Goal: Task Accomplishment & Management: Manage account settings

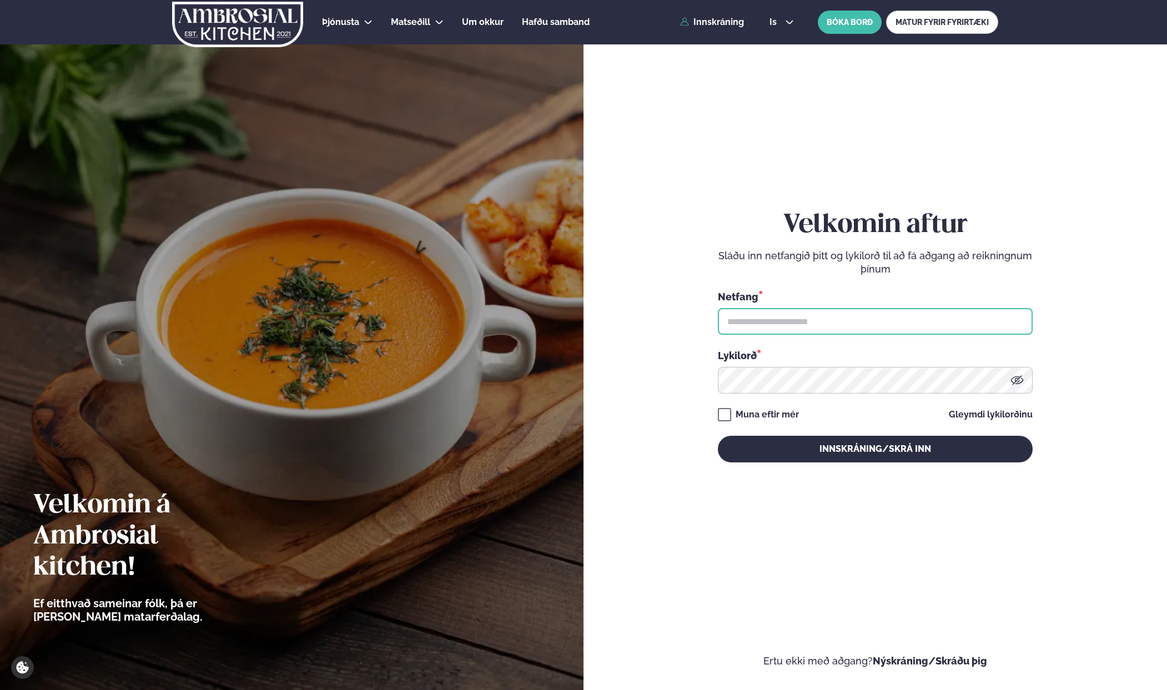
click at [870, 314] on input "text" at bounding box center [875, 321] width 315 height 27
type input "**********"
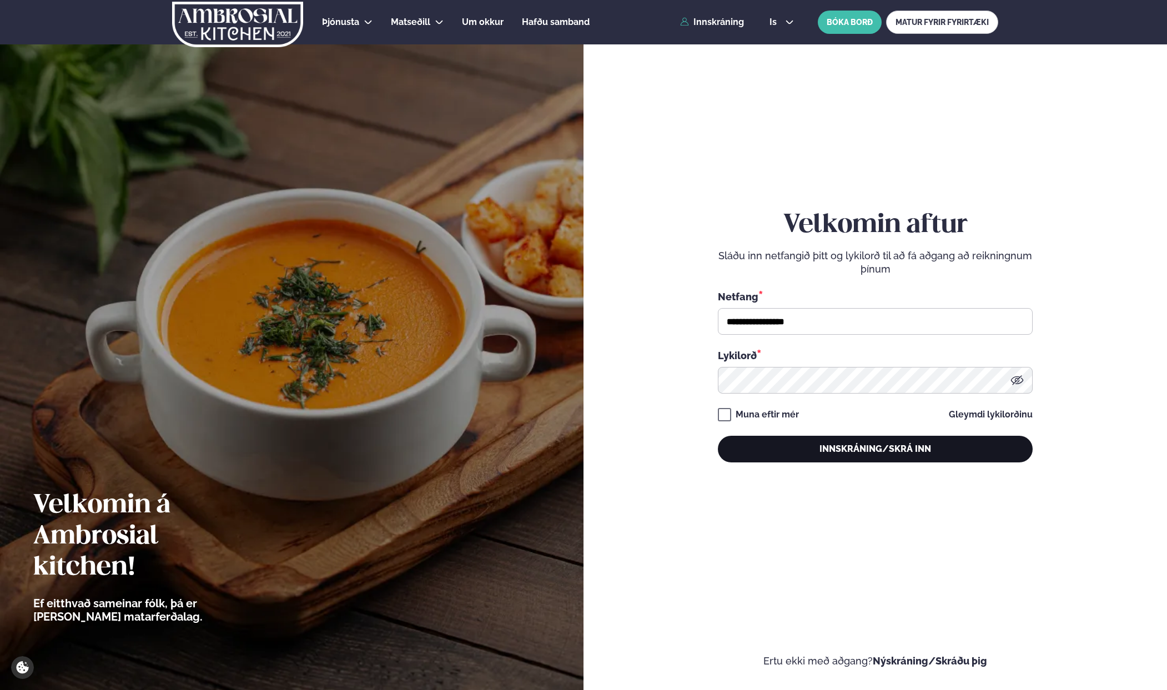
click at [793, 446] on button "Innskráning/Skrá inn" at bounding box center [875, 449] width 315 height 27
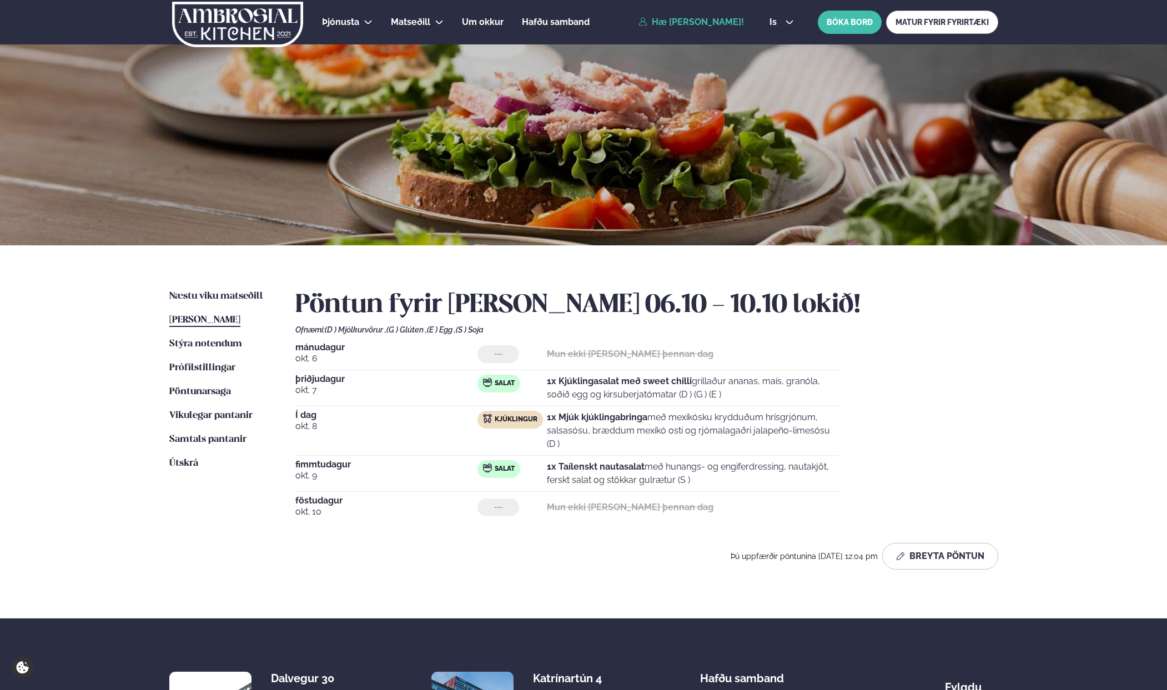
click at [206, 322] on span "[PERSON_NAME]" at bounding box center [204, 319] width 71 height 9
click at [931, 550] on button "Breyta Pöntun" at bounding box center [940, 556] width 116 height 27
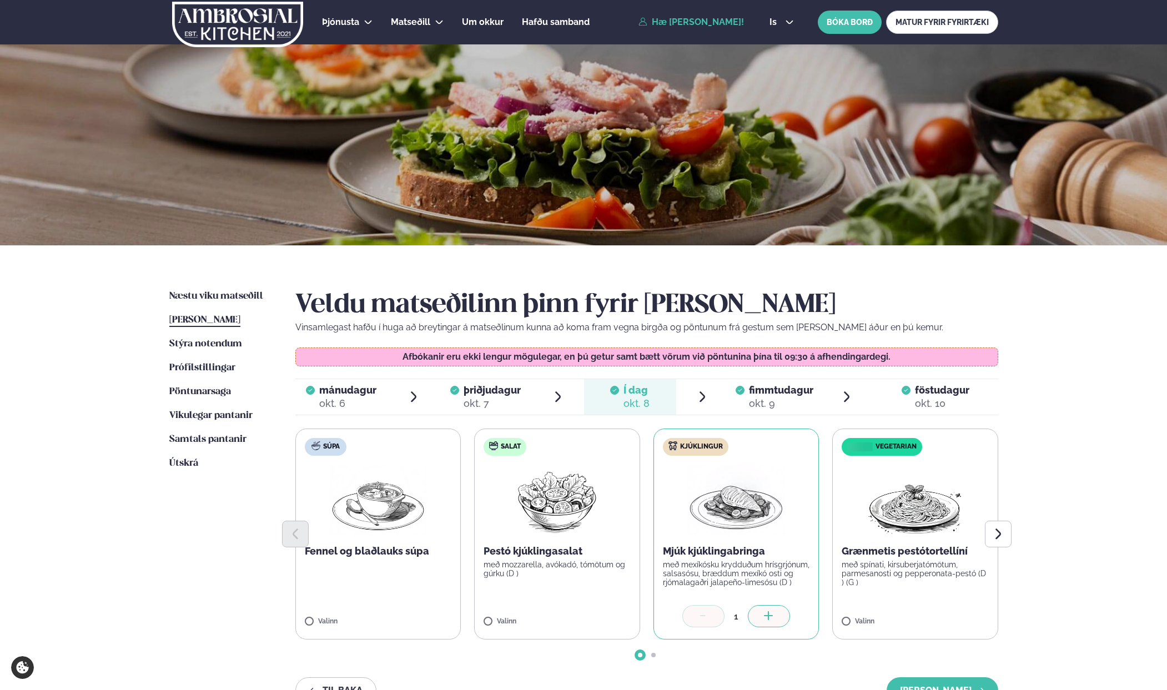
click at [766, 397] on div "okt. 9" at bounding box center [781, 403] width 64 height 13
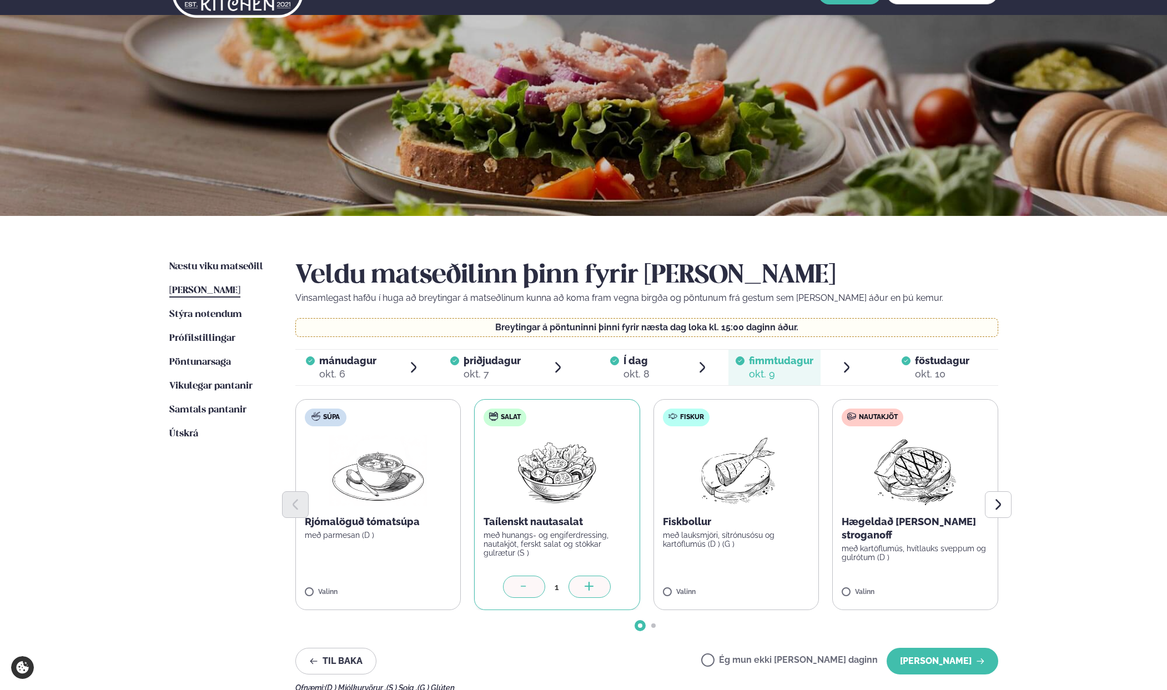
scroll to position [44, 0]
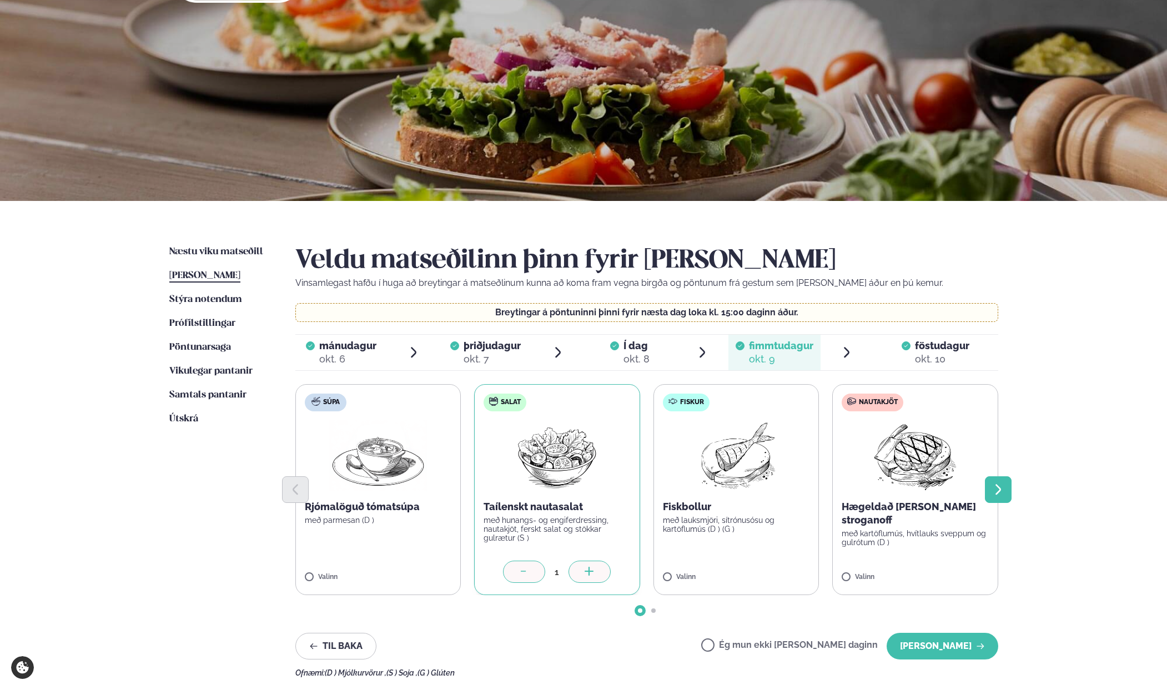
click at [996, 490] on icon "Next slide" at bounding box center [997, 489] width 13 height 13
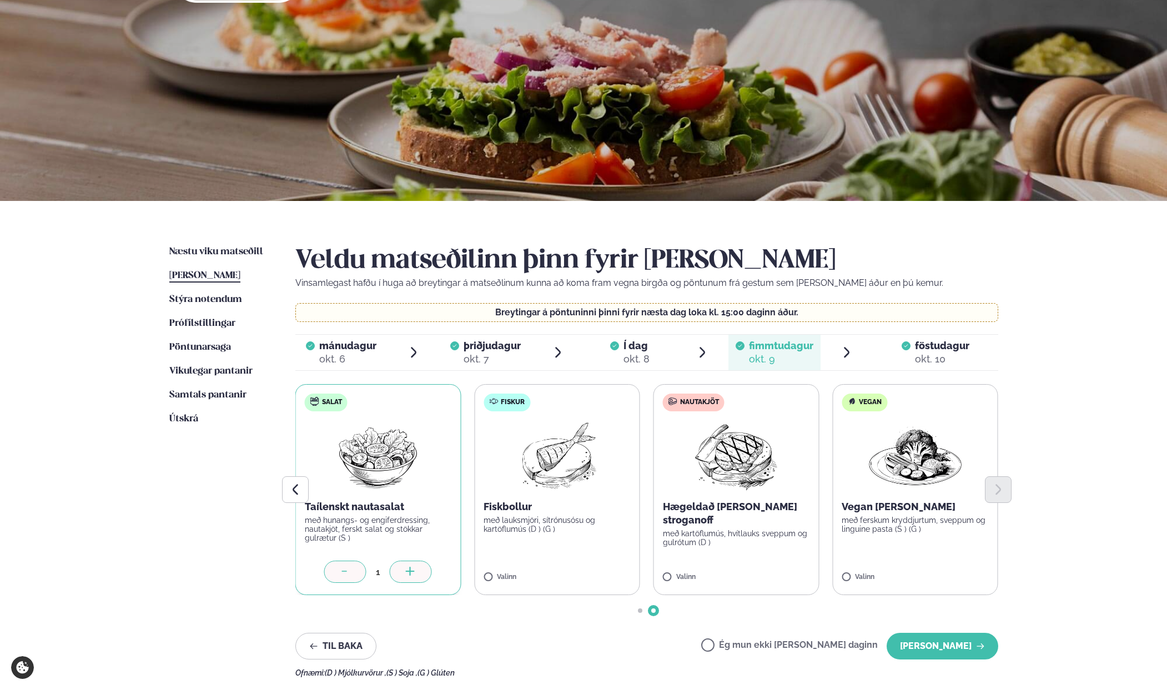
click at [764, 502] on div at bounding box center [646, 489] width 703 height 27
click at [710, 477] on div at bounding box center [646, 489] width 703 height 27
click at [351, 570] on div at bounding box center [345, 572] width 42 height 22
click at [737, 578] on div "Valinn" at bounding box center [736, 577] width 147 height 9
click at [936, 649] on button "[PERSON_NAME]" at bounding box center [942, 646] width 112 height 27
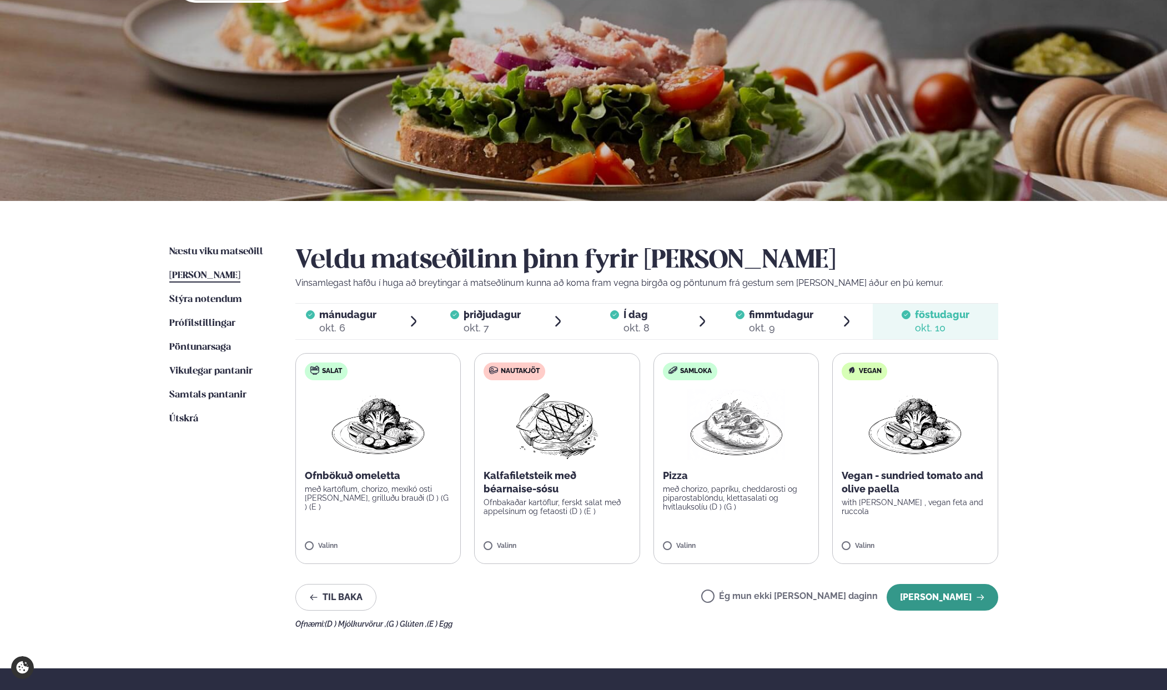
click at [958, 601] on button "[PERSON_NAME]" at bounding box center [942, 597] width 112 height 27
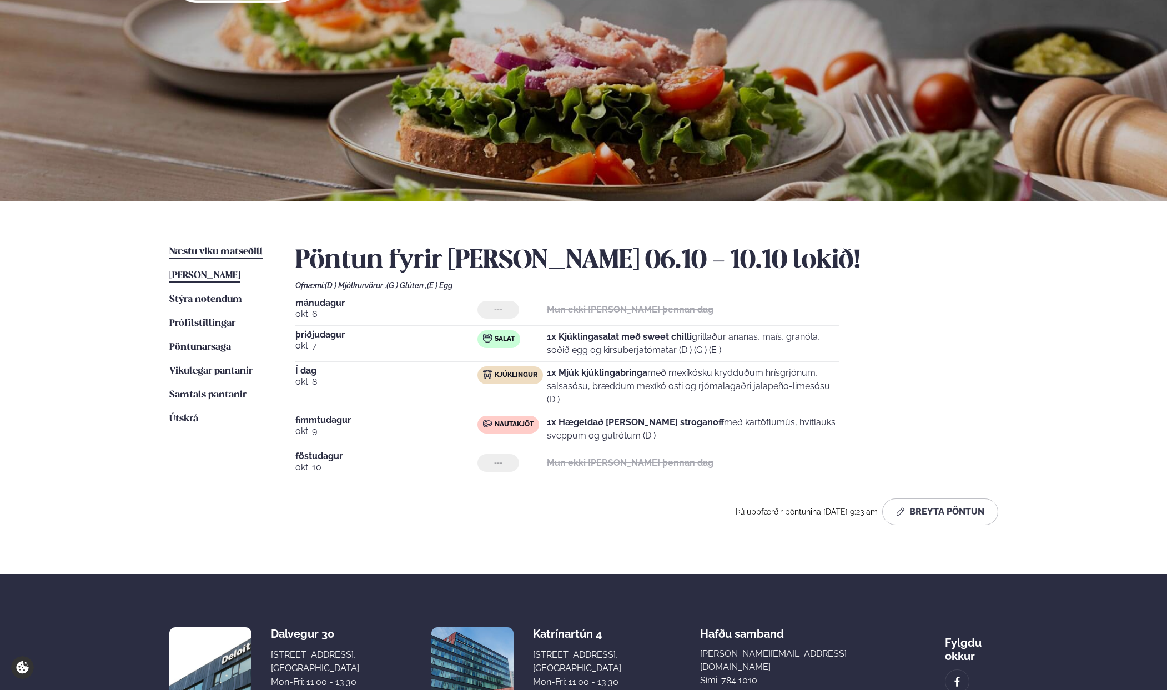
click at [204, 254] on span "Næstu viku matseðill" at bounding box center [216, 251] width 94 height 9
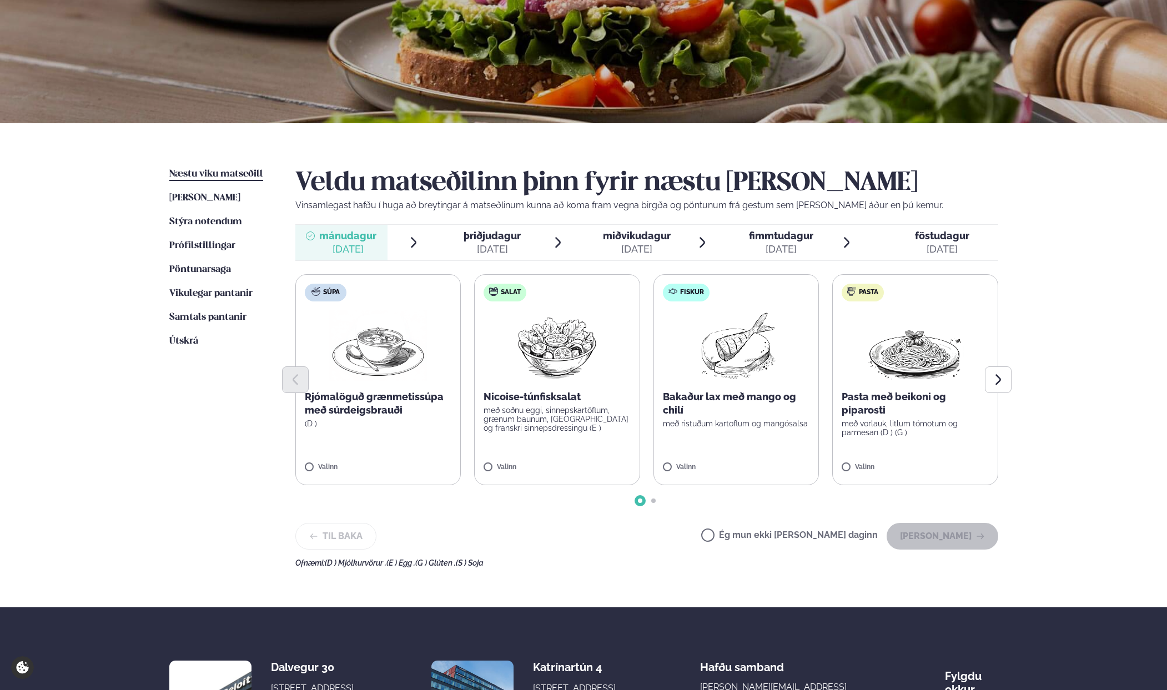
scroll to position [144, 0]
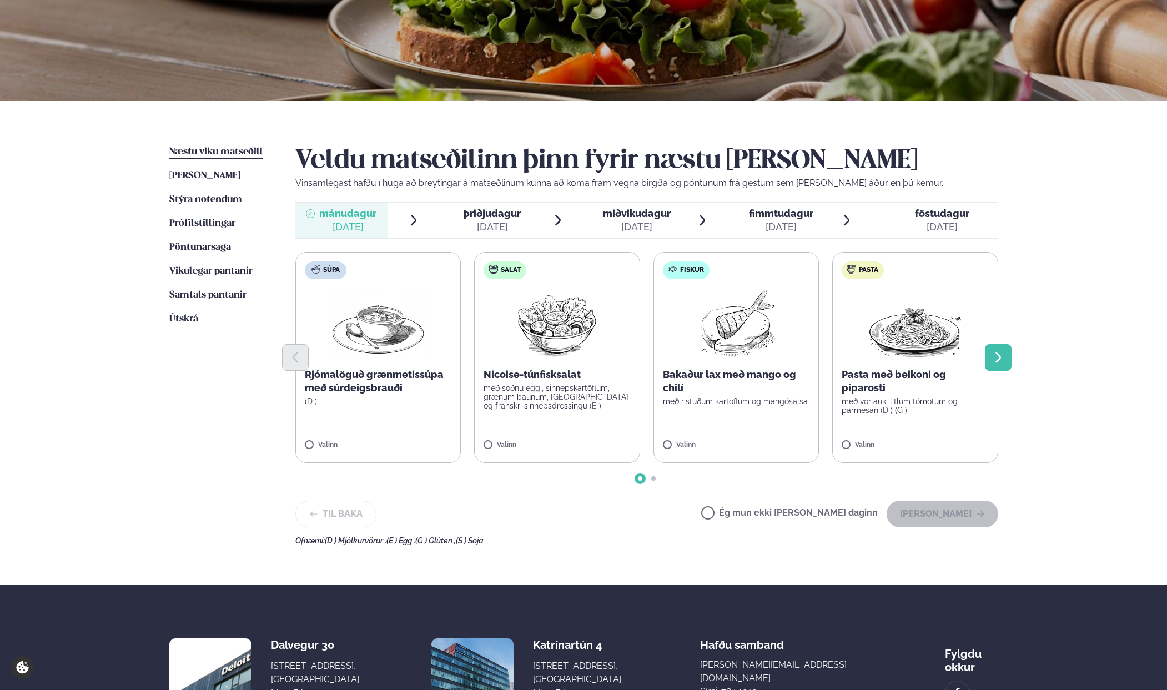
click at [989, 350] on button "Next slide" at bounding box center [998, 357] width 27 height 27
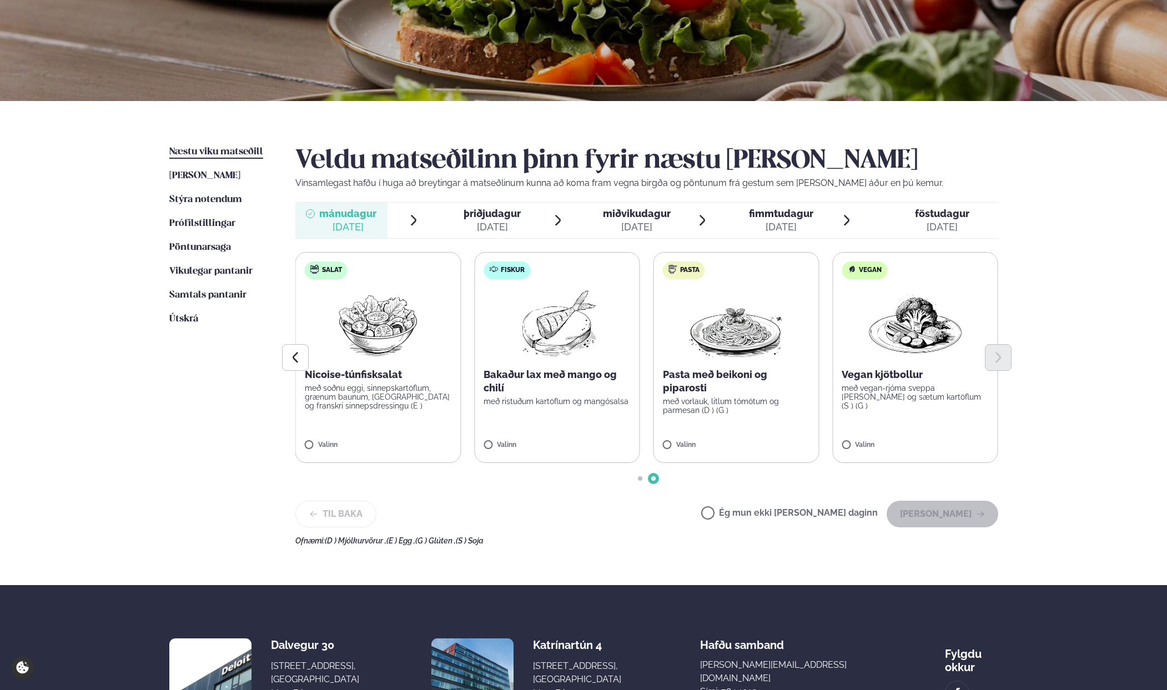
click at [491, 221] on div "[DATE]" at bounding box center [492, 226] width 57 height 13
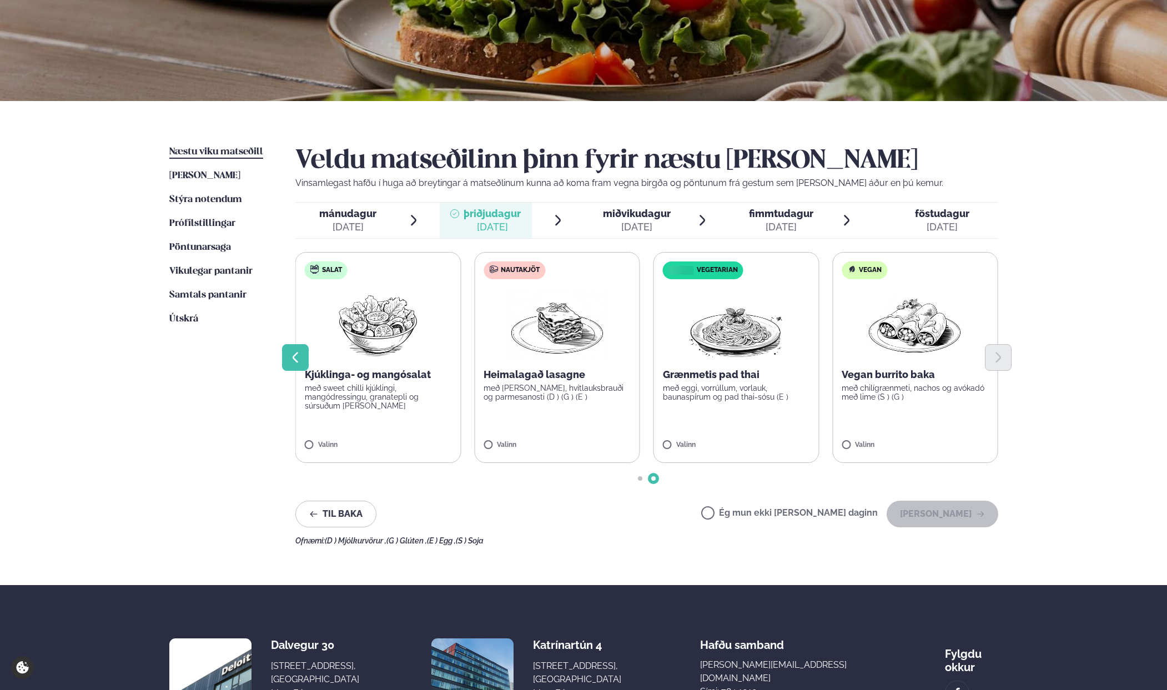
click at [293, 358] on icon "Previous slide" at bounding box center [296, 357] width 6 height 11
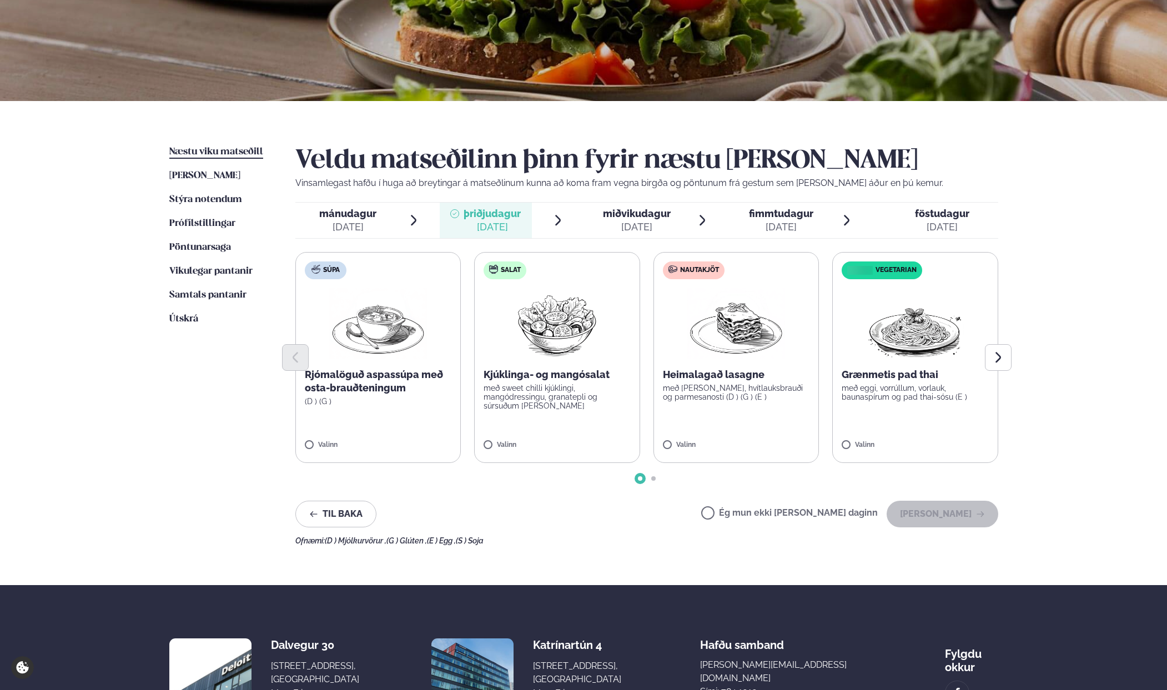
click at [624, 217] on span "miðvikudagur" at bounding box center [637, 214] width 68 height 12
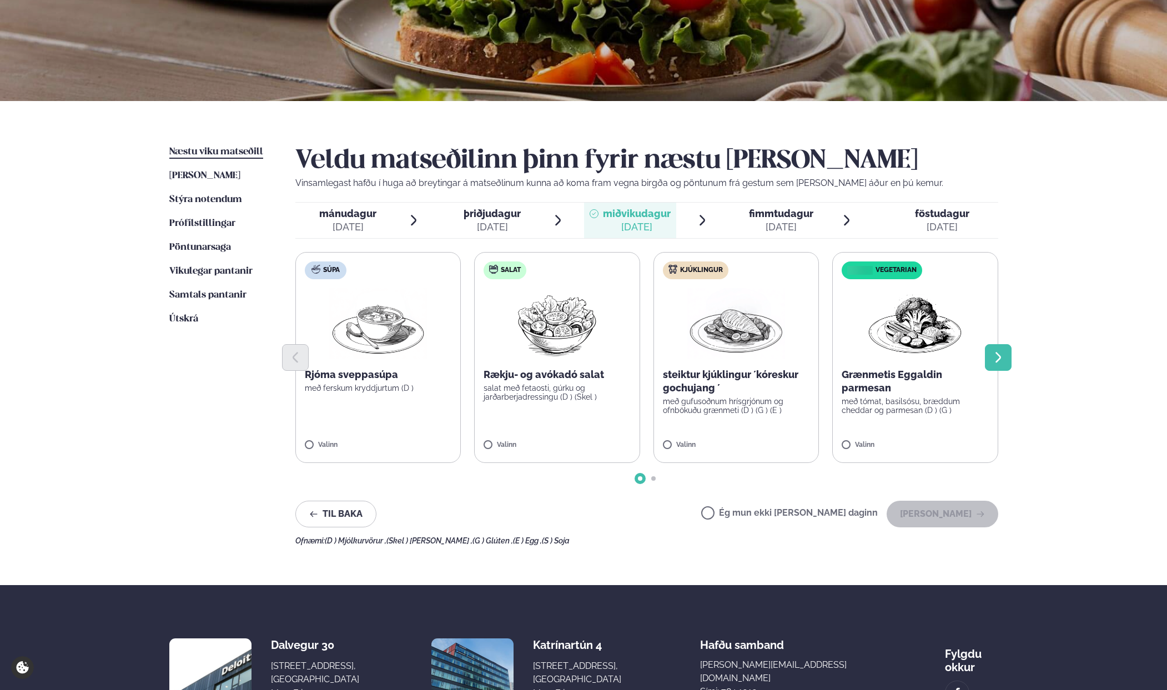
click at [999, 361] on icon "Next slide" at bounding box center [997, 357] width 13 height 13
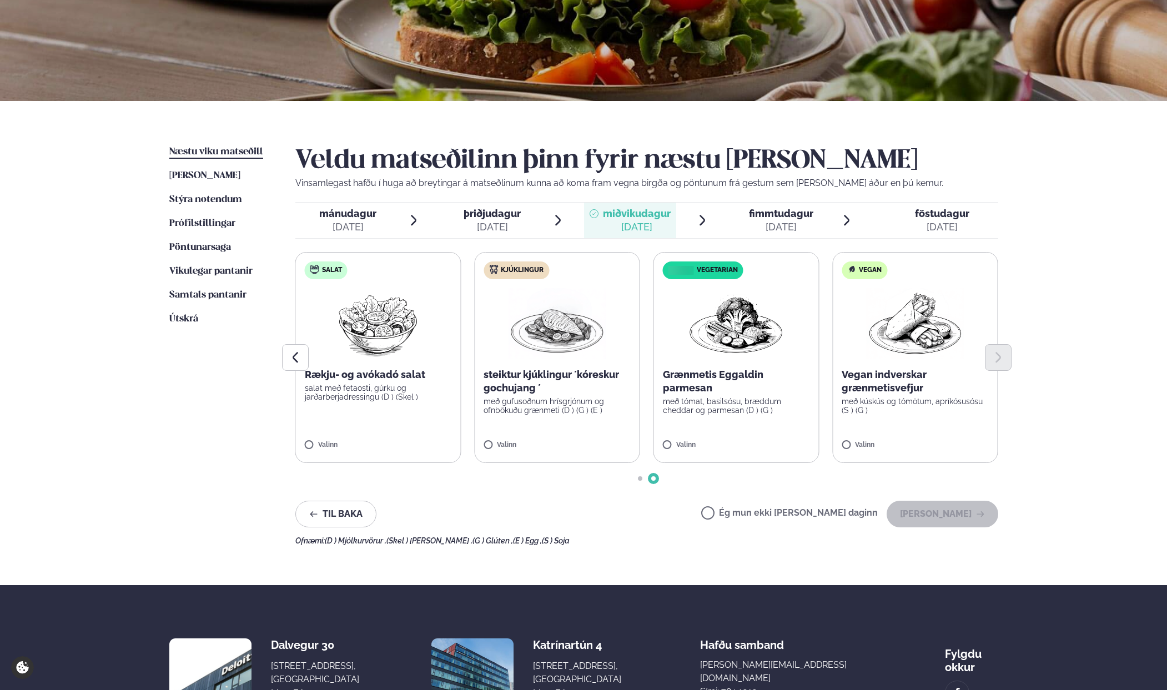
click at [792, 221] on div "[DATE]" at bounding box center [781, 226] width 64 height 13
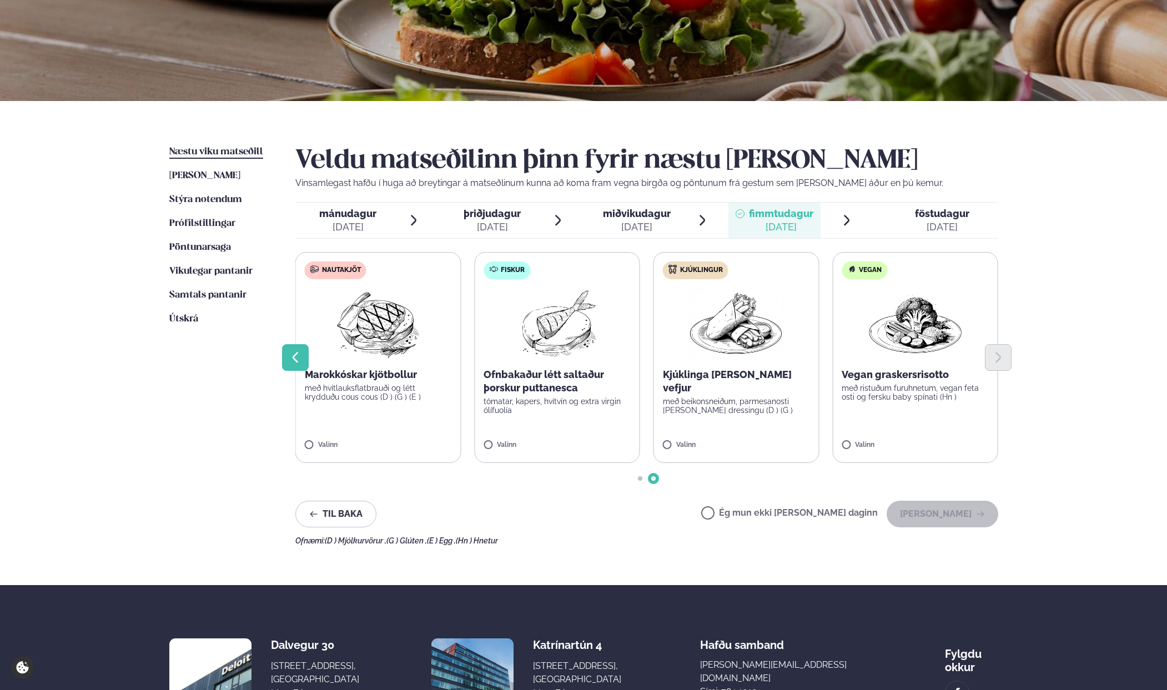
click at [282, 355] on button "Previous slide" at bounding box center [295, 357] width 27 height 27
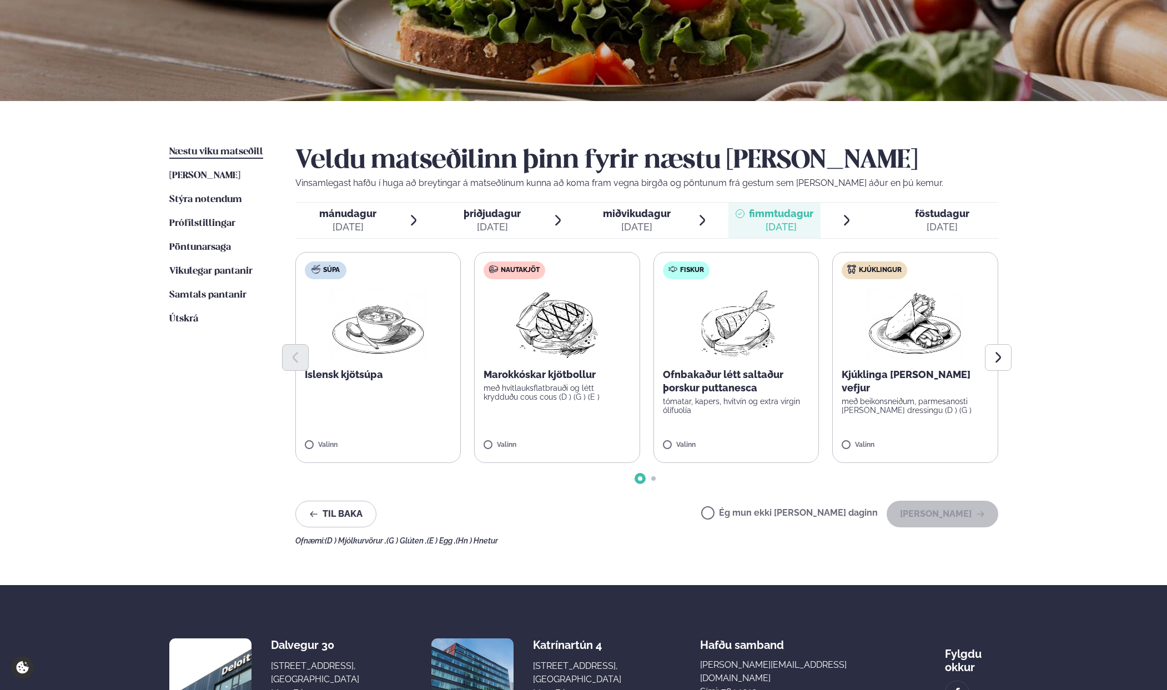
click at [952, 214] on span "föstudagur" at bounding box center [942, 214] width 54 height 12
